Goal: Download file/media

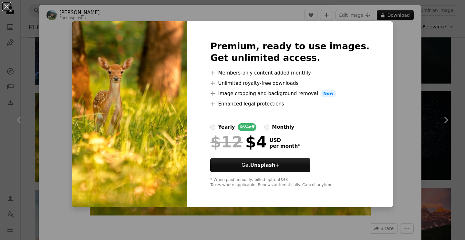
scroll to position [441, 0]
click at [43, 172] on div "An X shape Premium, ready to use images. Get unlimited access. A plus sign Memb…" at bounding box center [232, 120] width 465 height 240
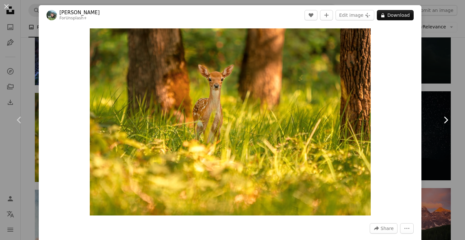
click at [442, 90] on link "Chevron right" at bounding box center [446, 120] width 39 height 62
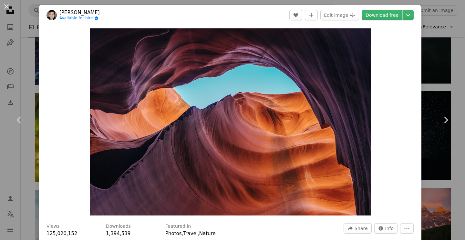
click at [21, 183] on div "An X shape Chevron left Chevron right [PERSON_NAME] Available for hire A checkm…" at bounding box center [232, 120] width 465 height 240
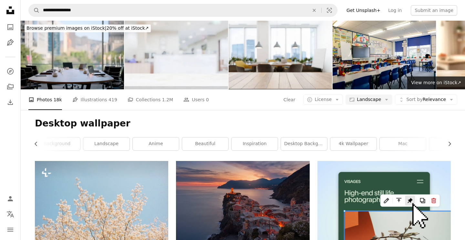
scroll to position [0, 174]
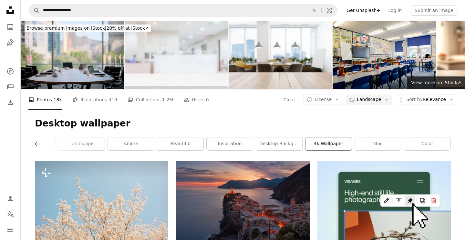
click at [334, 143] on link "4k wallpaper" at bounding box center [329, 144] width 46 height 13
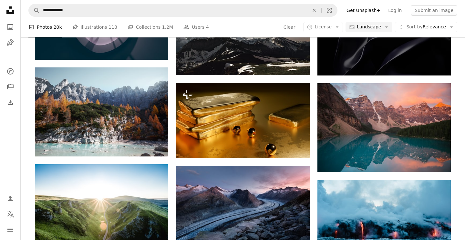
scroll to position [656, 0]
